Goal: Transaction & Acquisition: Purchase product/service

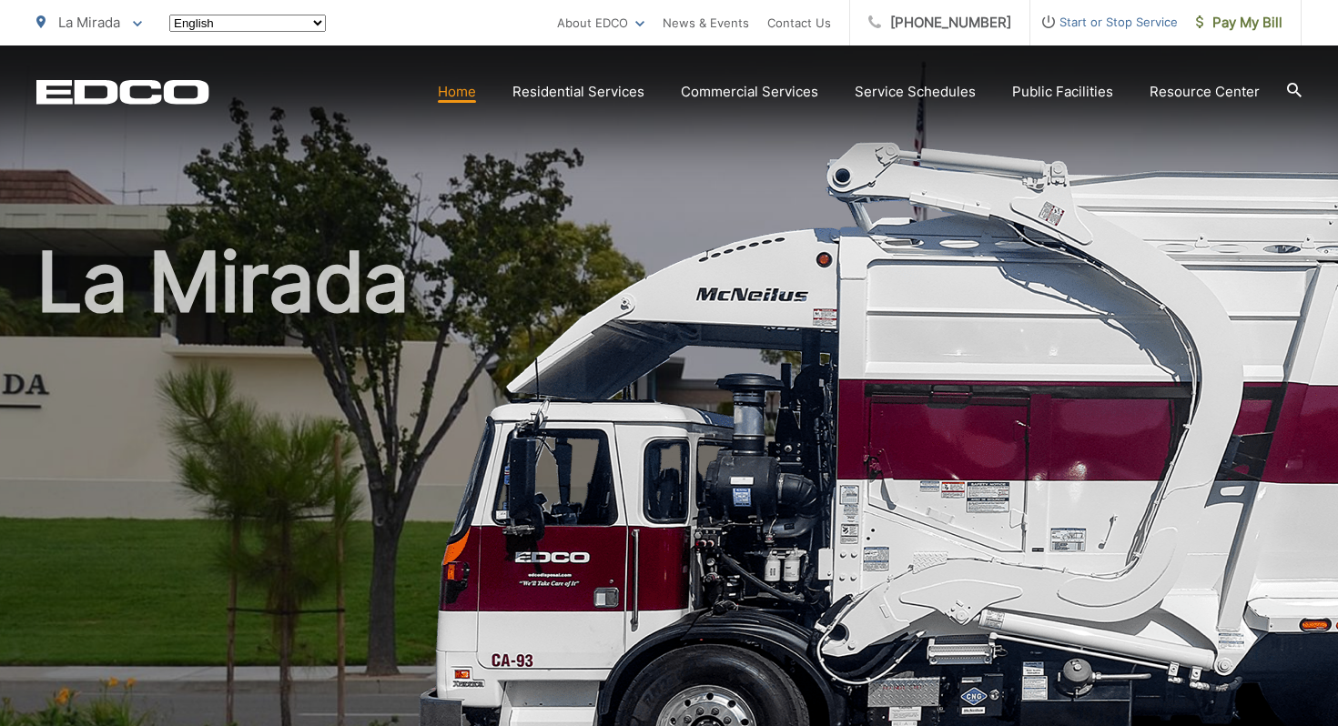
click at [473, 96] on link "Home" at bounding box center [457, 92] width 38 height 22
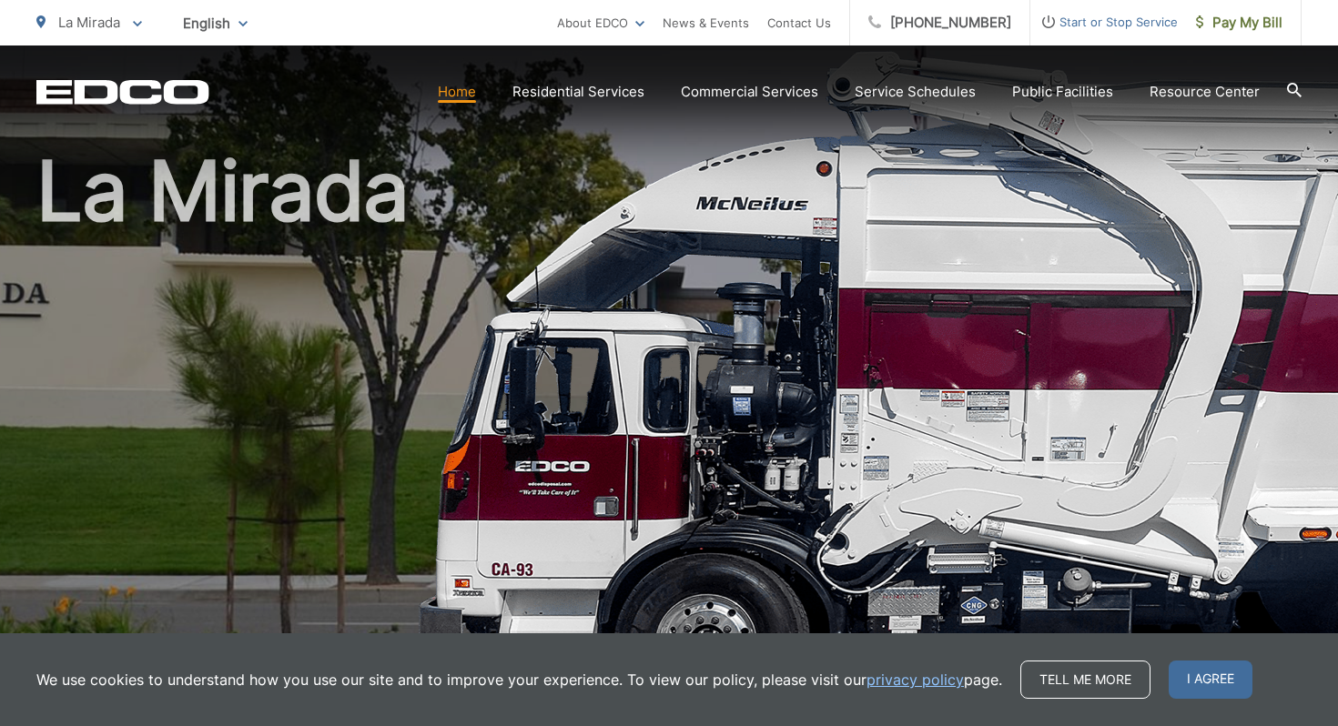
scroll to position [93, 0]
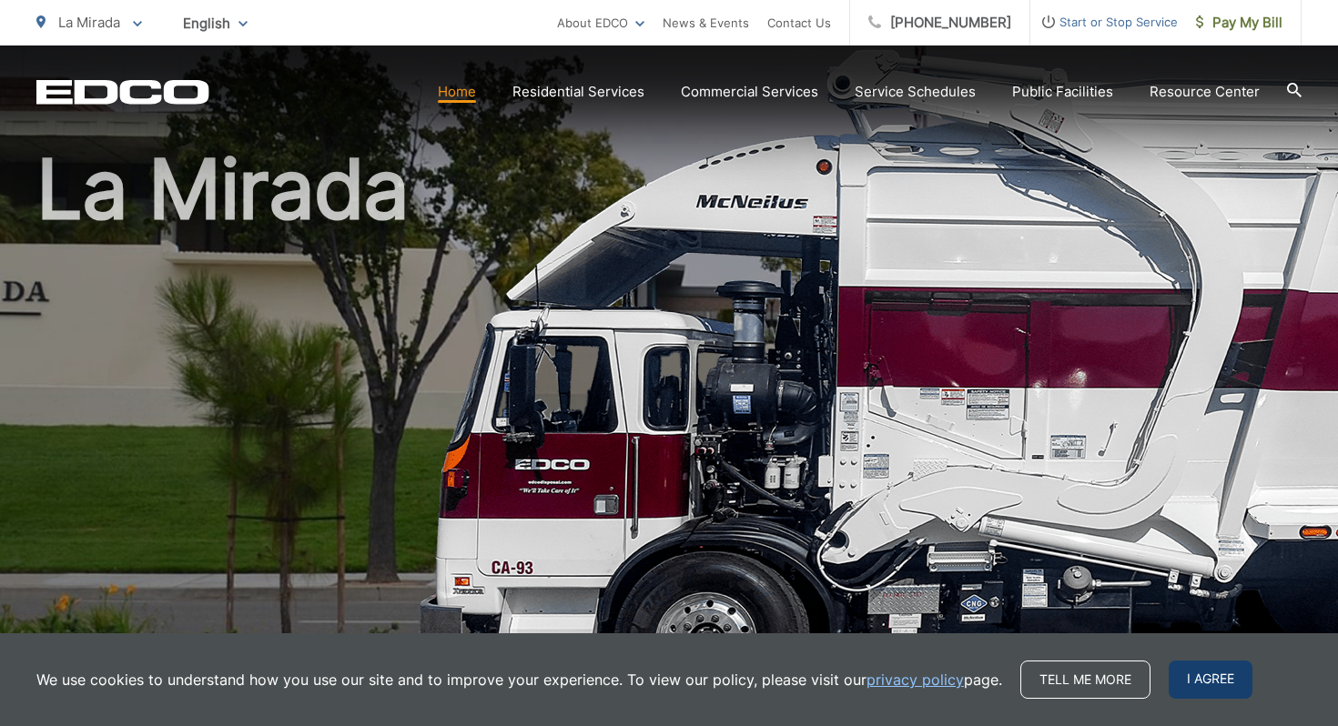
click at [1208, 680] on span "I agree" at bounding box center [1211, 680] width 84 height 38
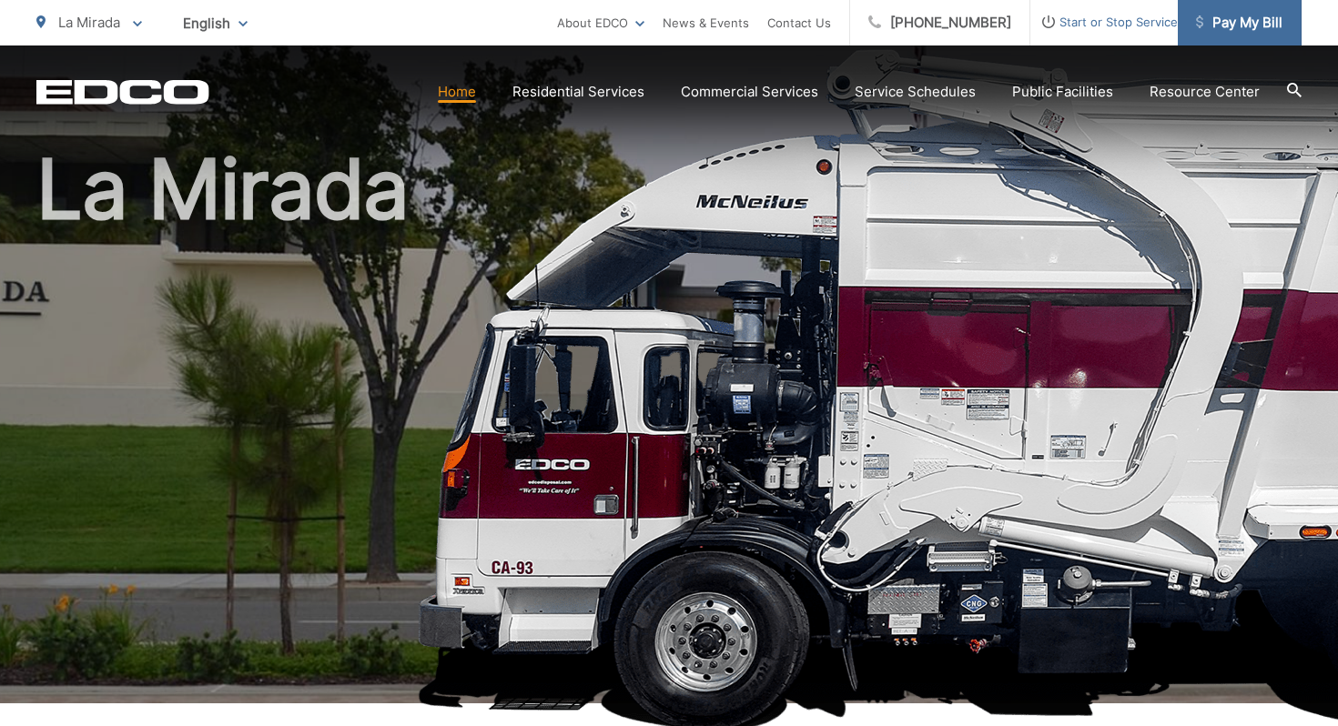
click at [1216, 27] on span "Pay My Bill" at bounding box center [1239, 23] width 86 height 22
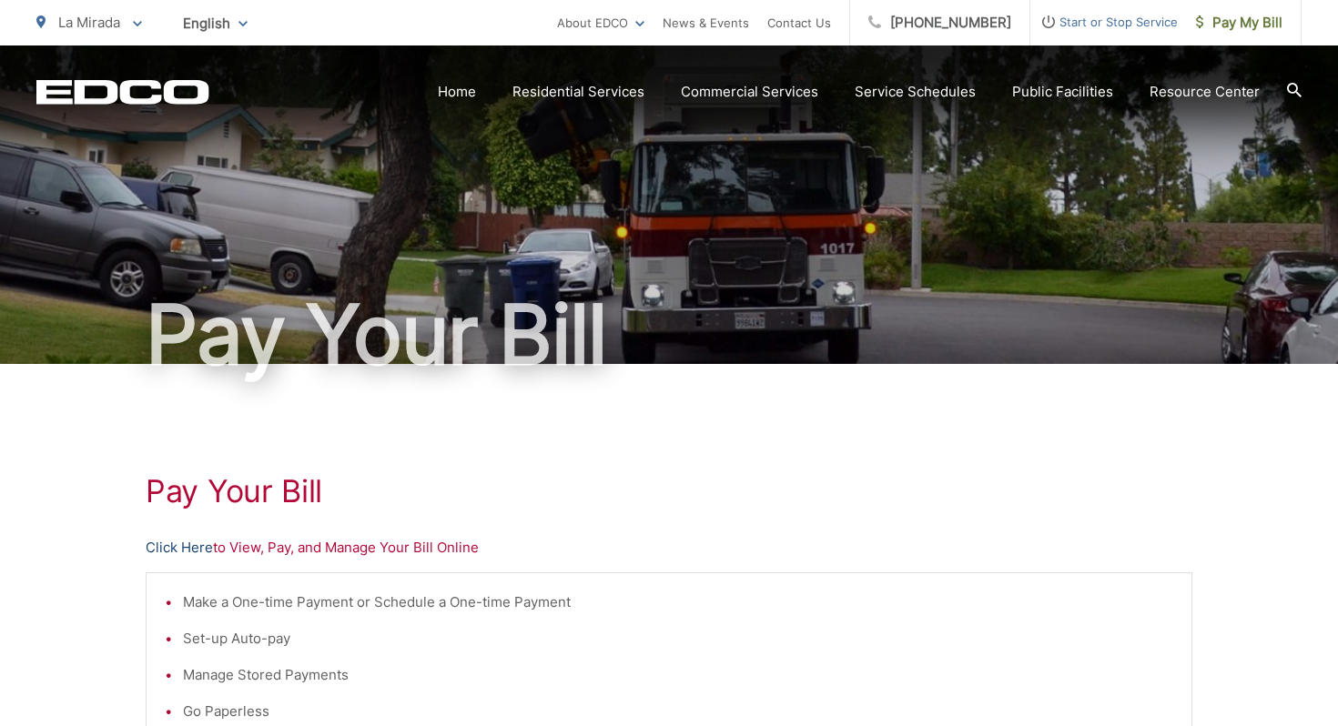
click at [177, 547] on link "Click Here" at bounding box center [179, 548] width 67 height 22
